Goal: Find specific page/section: Find specific page/section

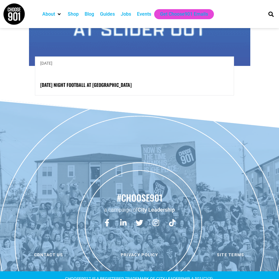
scroll to position [1994, 0]
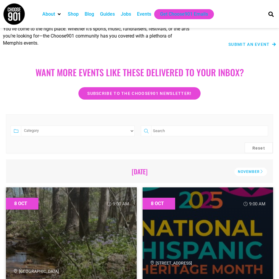
click at [15, 132] on icon at bounding box center [16, 131] width 11 height 11
click at [42, 131] on select "Category Adults Only Career Comedy Education Family Family Friendly Festival Fi…" at bounding box center [78, 131] width 114 height 11
click at [21, 126] on select "Category Adults Only Career Comedy Education Family Family Friendly Festival Fi…" at bounding box center [78, 131] width 114 height 11
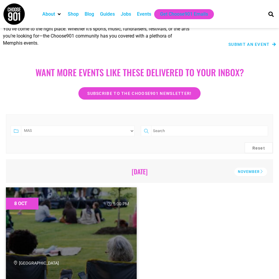
click at [51, 132] on select "Category Adults Only Career Comedy Education Family Family Friendly Festival Fi…" at bounding box center [78, 131] width 114 height 11
select select "1600"
click at [21, 126] on select "Category Adults Only Career Comedy Education Family Family Friendly Festival Fi…" at bounding box center [78, 131] width 114 height 11
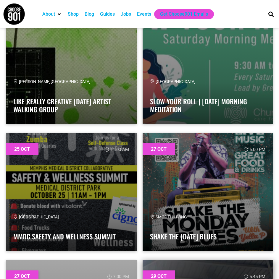
scroll to position [2010, 0]
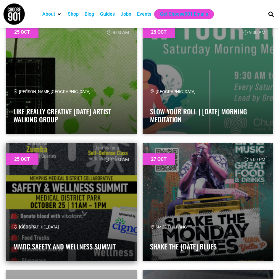
click at [121, 190] on link at bounding box center [71, 202] width 131 height 118
